Goal: Task Accomplishment & Management: Manage account settings

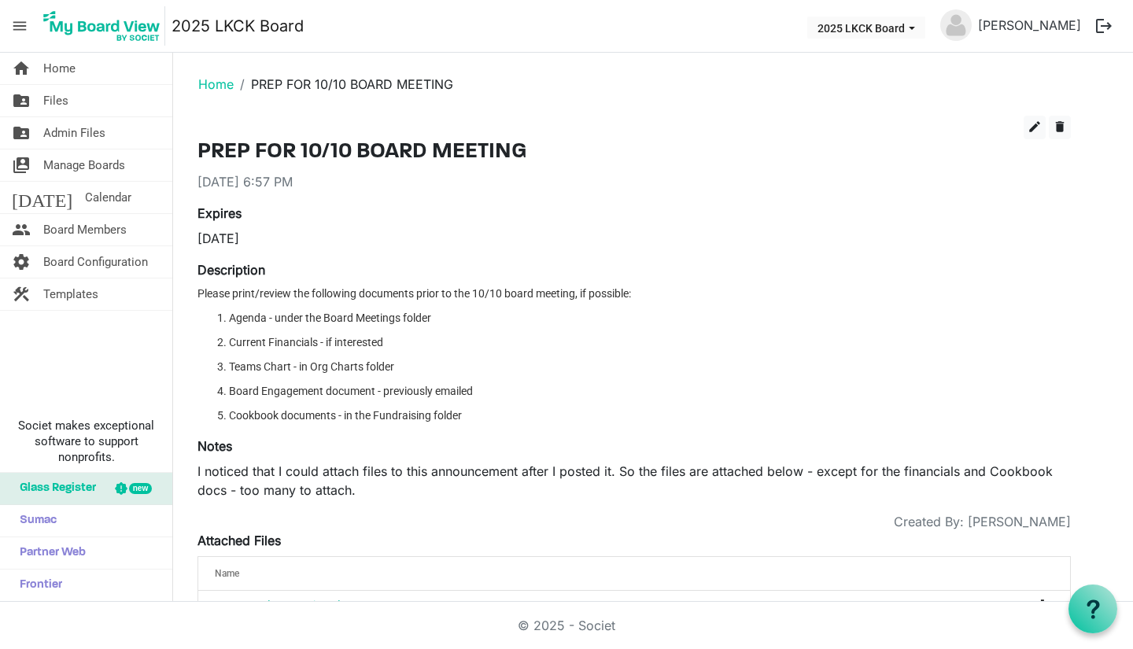
drag, startPoint x: 0, startPoint y: 0, endPoint x: 95, endPoint y: 233, distance: 251.6
click at [95, 233] on span "Board Members" at bounding box center [84, 229] width 83 height 31
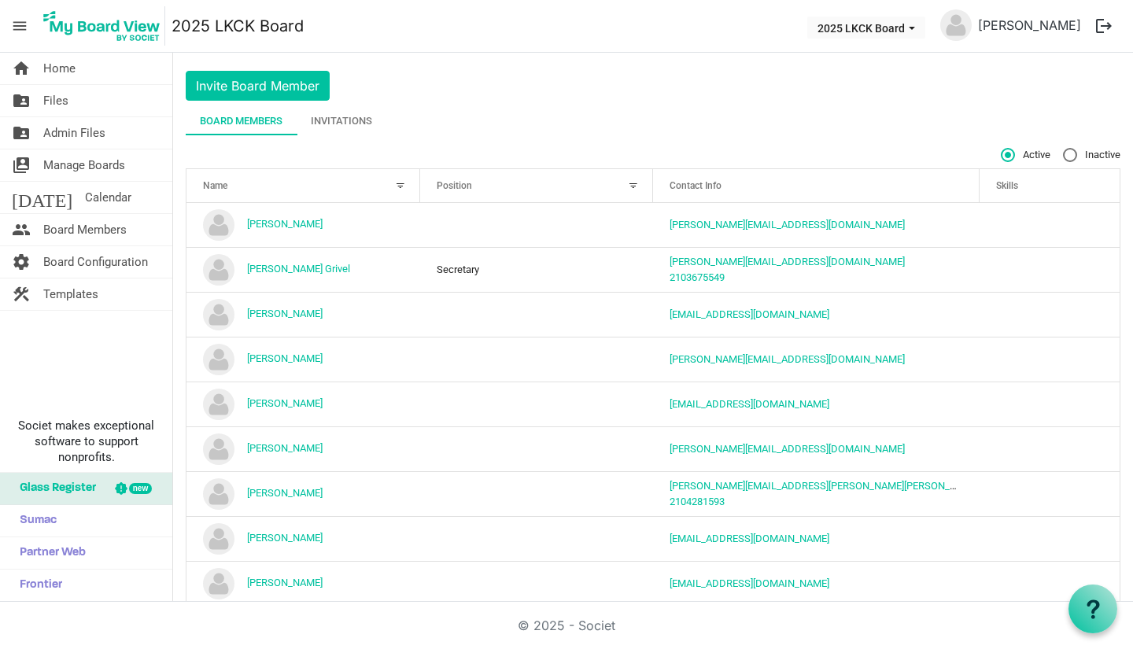
scroll to position [33, 0]
click at [352, 114] on div "Invitations" at bounding box center [341, 122] width 61 height 16
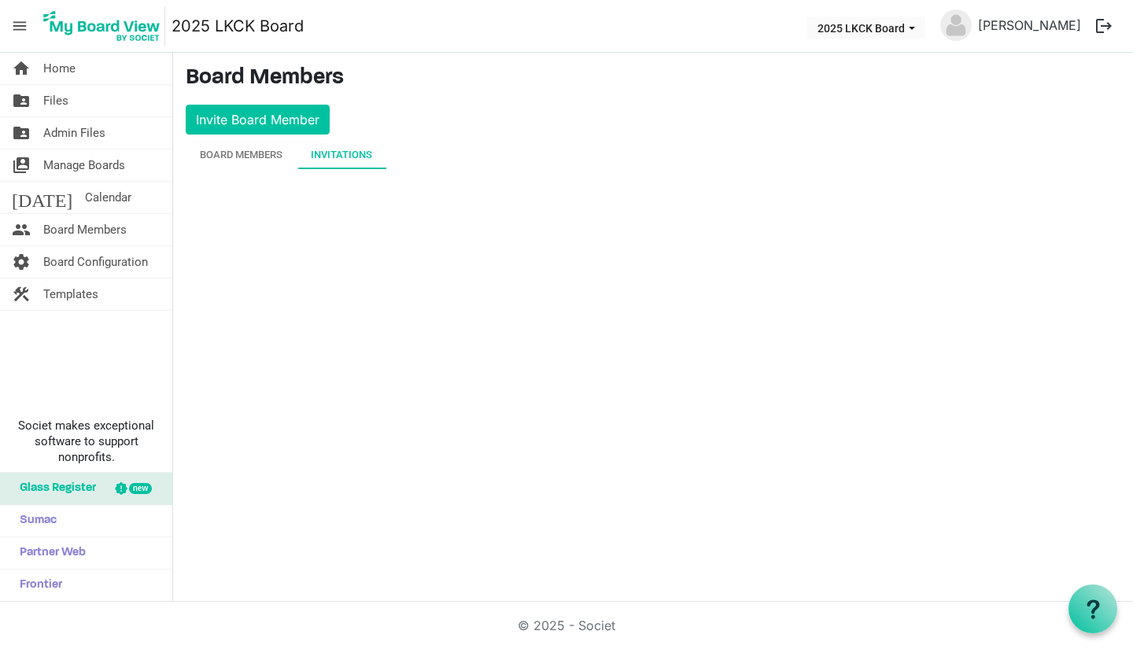
scroll to position [0, 0]
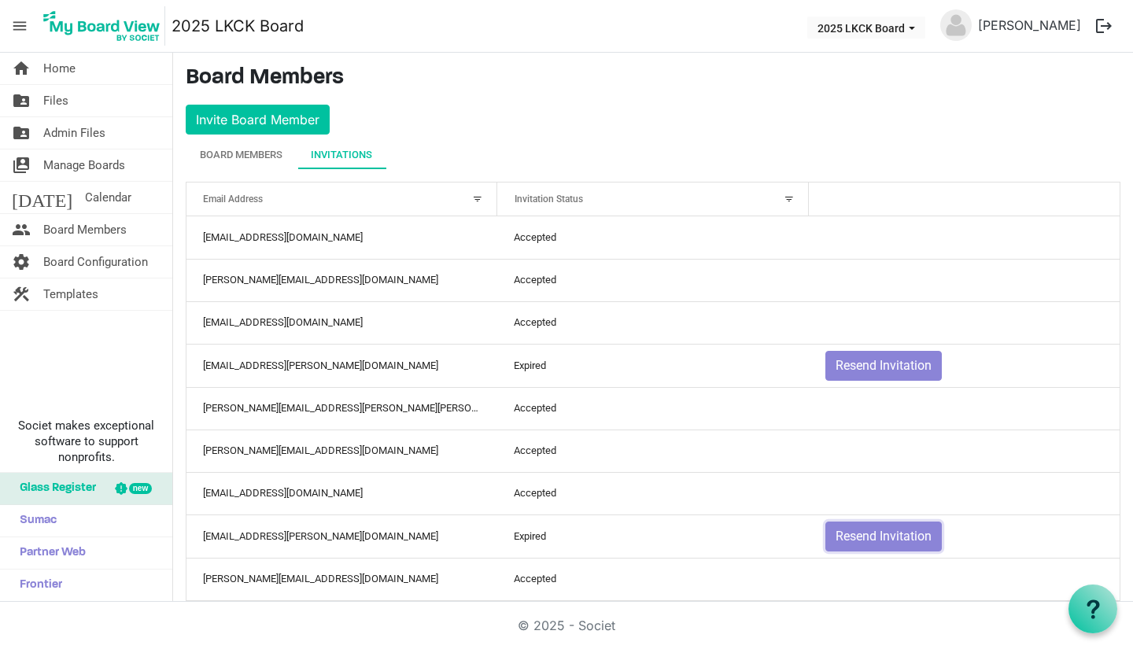
click at [828, 539] on button "Resend Invitation" at bounding box center [883, 537] width 116 height 30
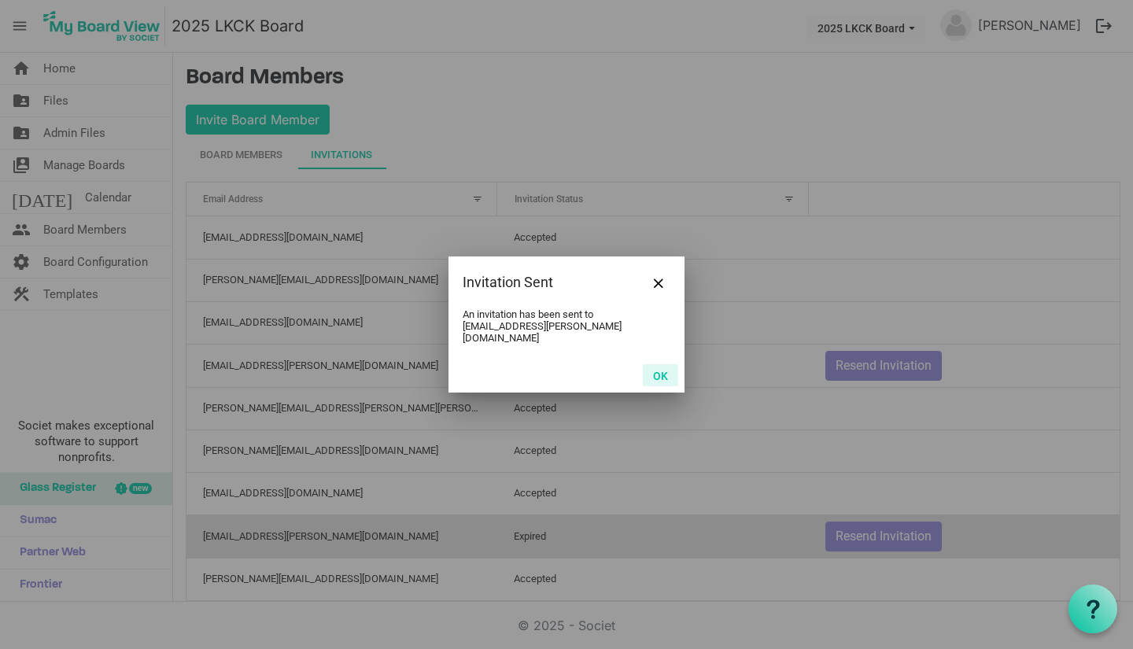
click at [656, 375] on button "OK" at bounding box center [660, 375] width 35 height 22
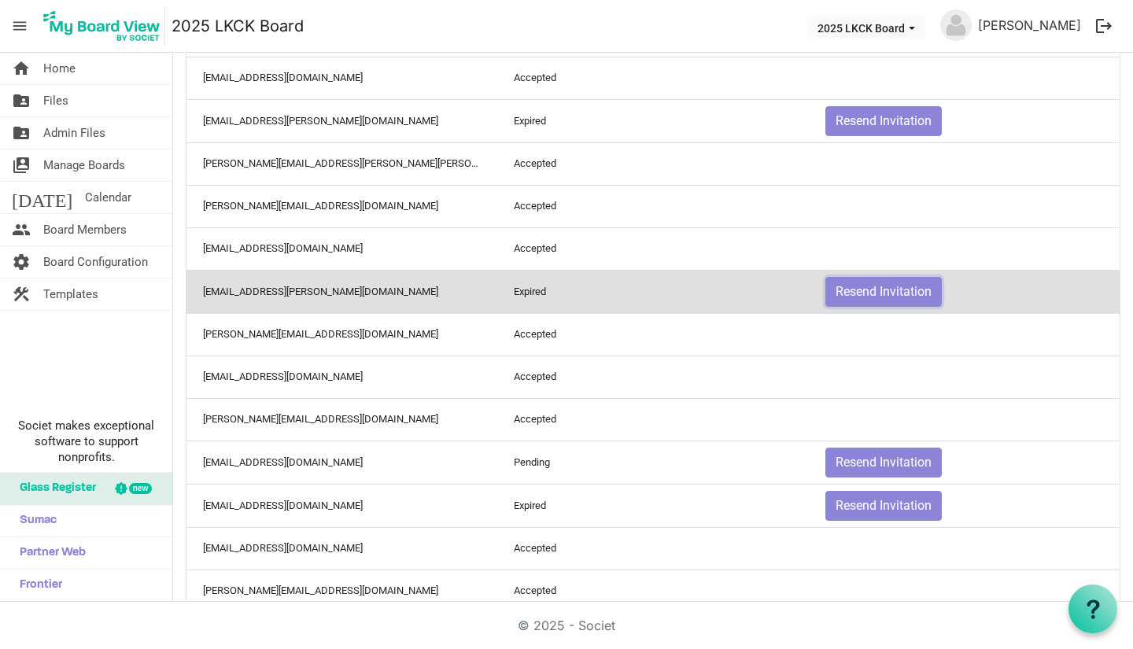
scroll to position [280, 0]
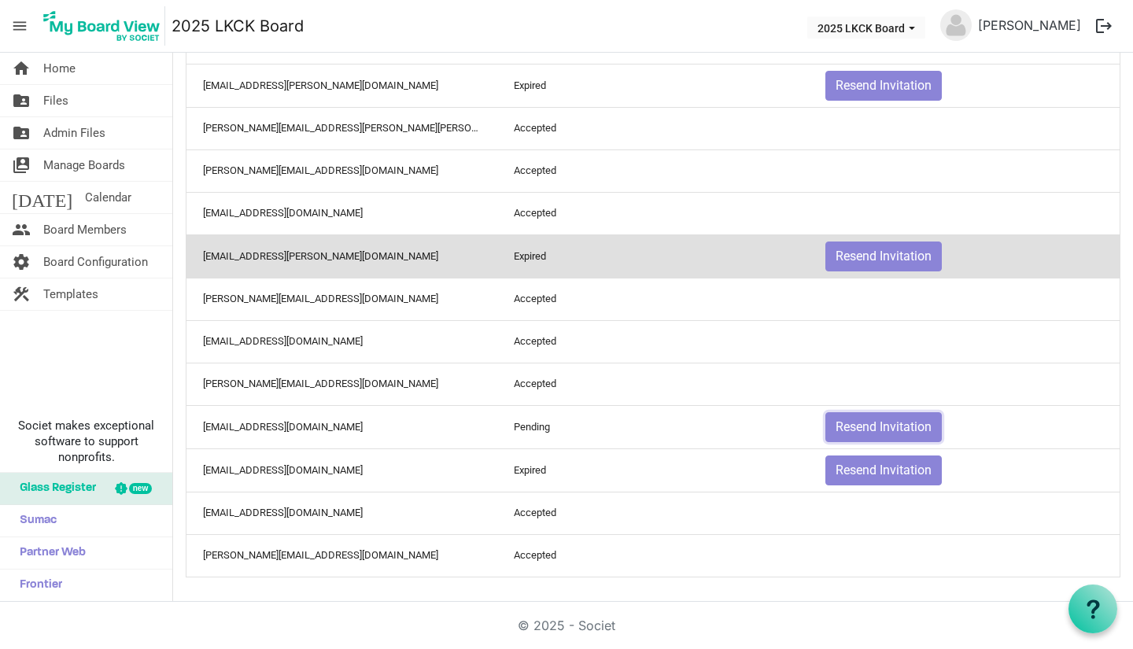
click at [839, 421] on button "Resend Invitation" at bounding box center [883, 427] width 116 height 30
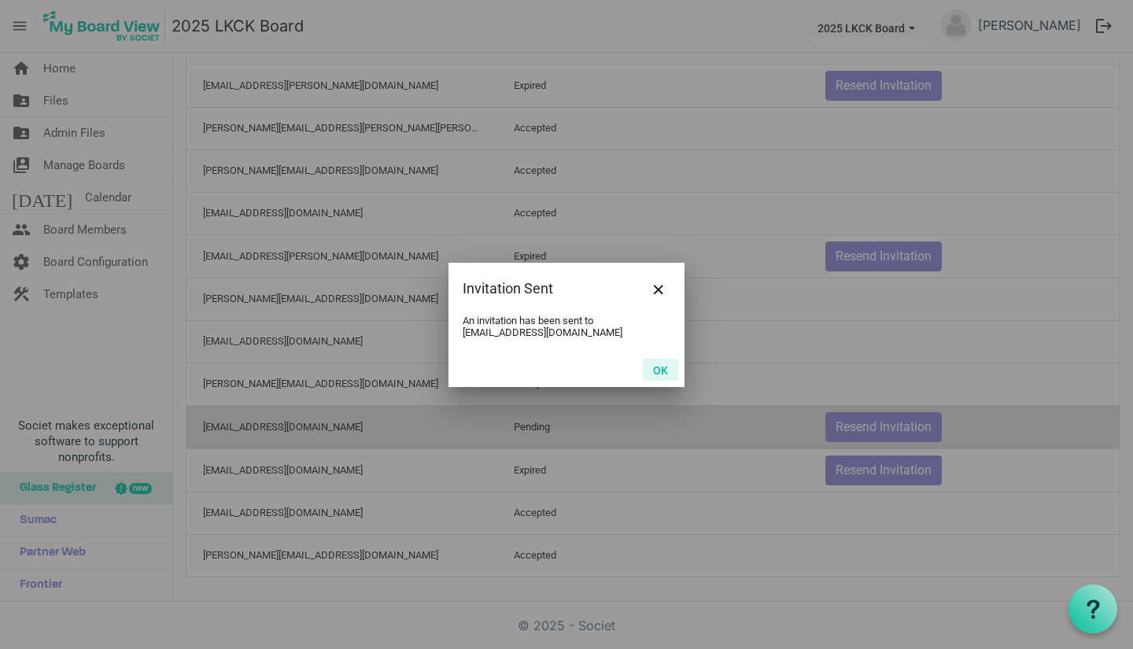
click at [664, 373] on button "OK" at bounding box center [660, 370] width 35 height 22
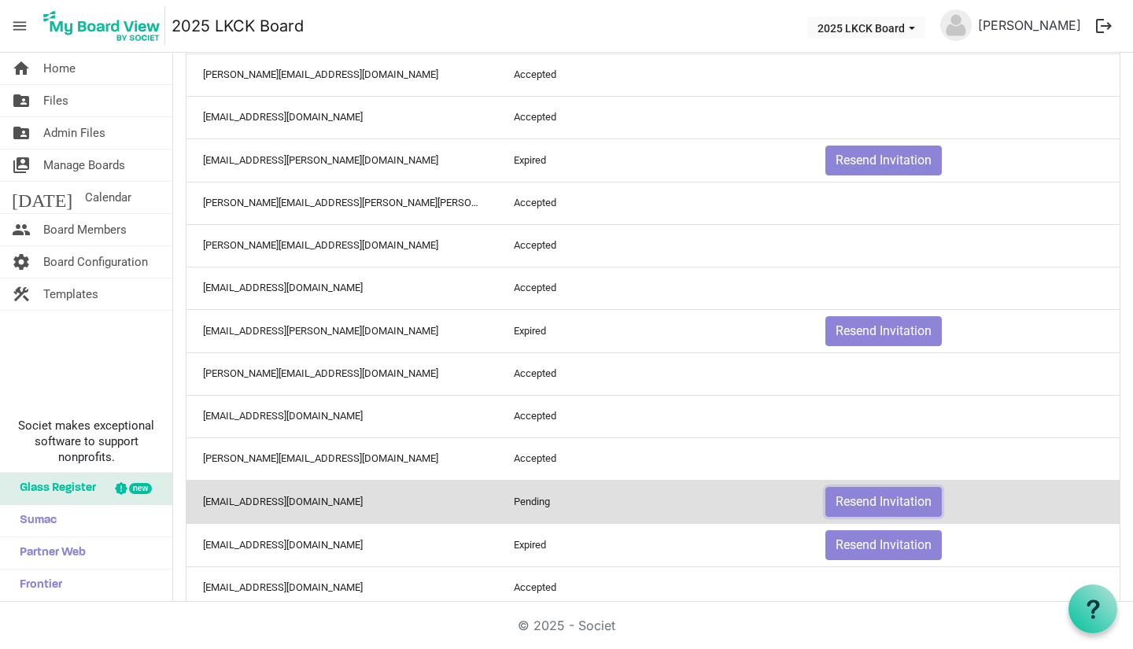
scroll to position [194, 0]
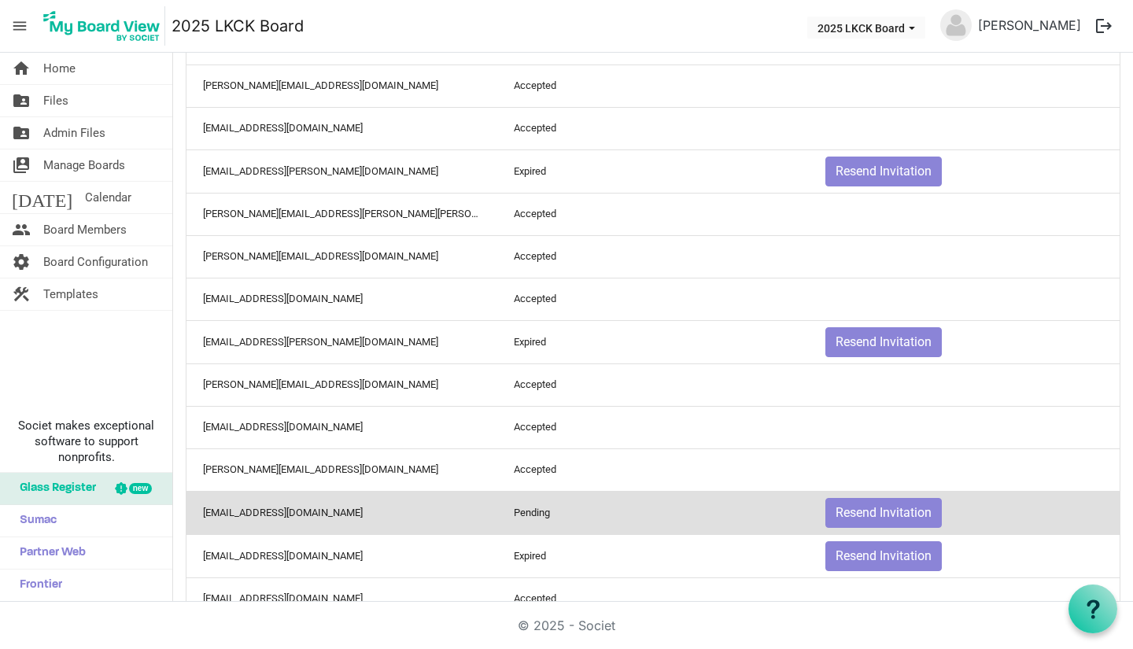
click at [102, 59] on link "home Home" at bounding box center [86, 68] width 172 height 31
click at [74, 70] on span "Home" at bounding box center [59, 68] width 32 height 31
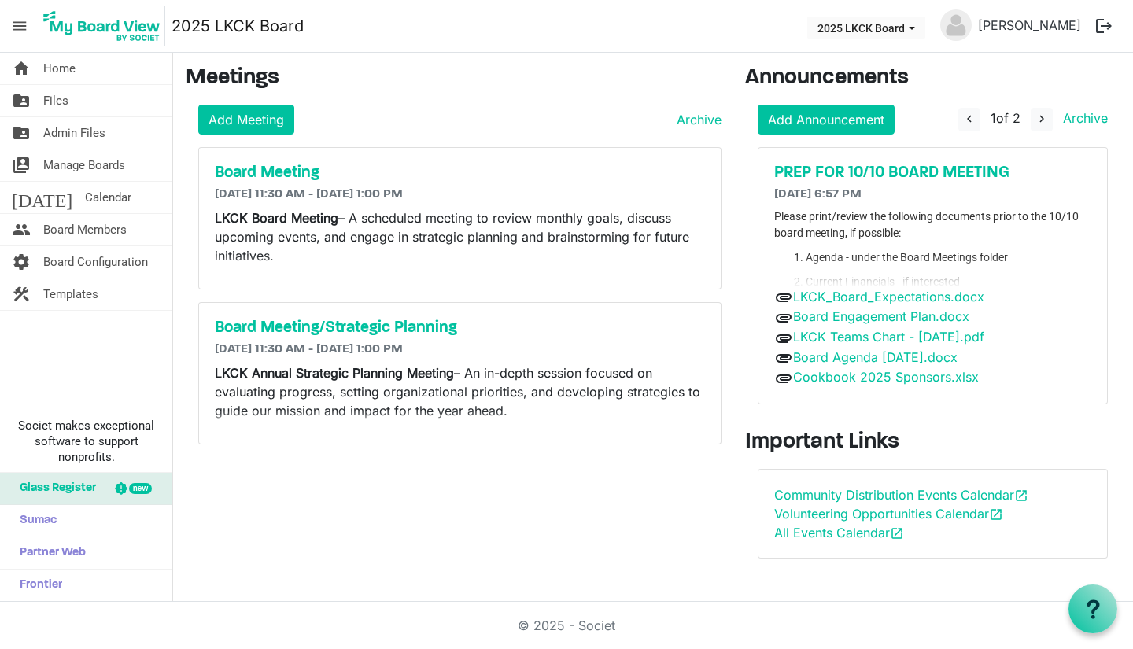
click at [925, 165] on h5 "PREP FOR 10/10 BOARD MEETING" at bounding box center [933, 173] width 318 height 19
click at [922, 175] on h5 "PREP FOR 10/10 BOARD MEETING" at bounding box center [933, 173] width 318 height 19
click at [1042, 124] on span "navigate_next" at bounding box center [1041, 119] width 14 height 14
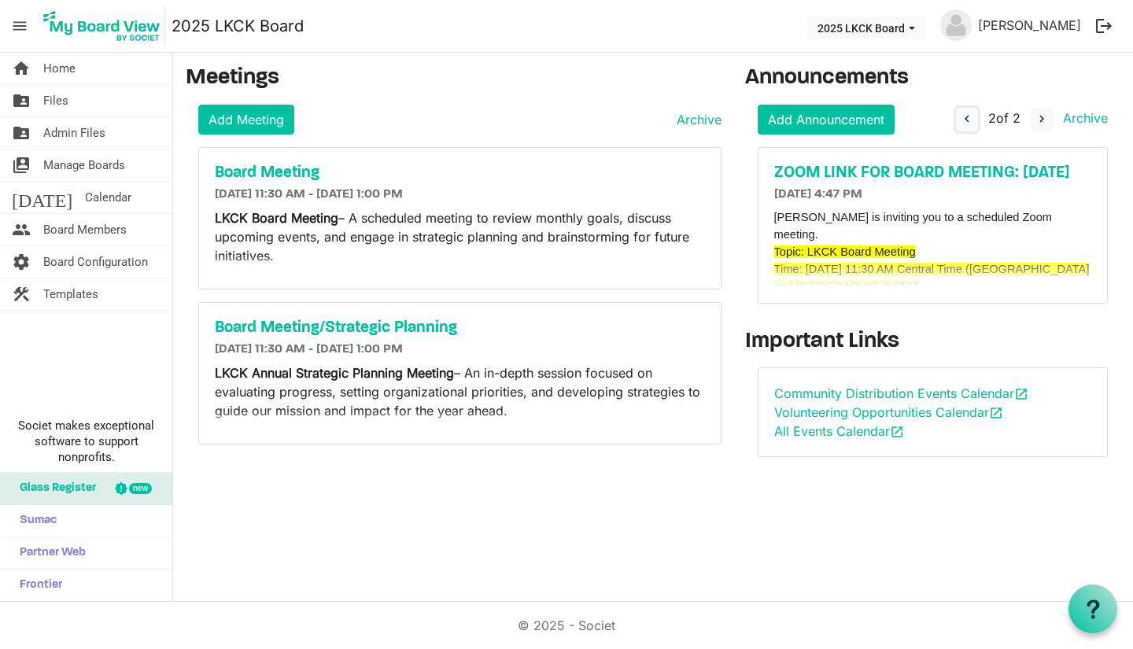
click at [961, 117] on span "navigate_before" at bounding box center [967, 119] width 14 height 14
